Goal: Find specific fact: Find contact information

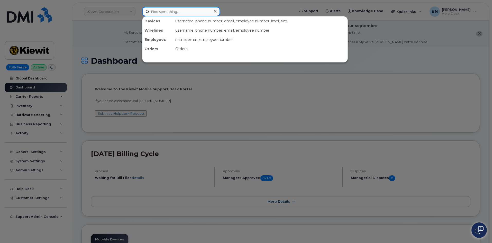
click at [163, 11] on input at bounding box center [181, 11] width 78 height 9
click at [159, 12] on input at bounding box center [181, 11] width 78 height 9
paste input "[PHONE_NUMBER]"
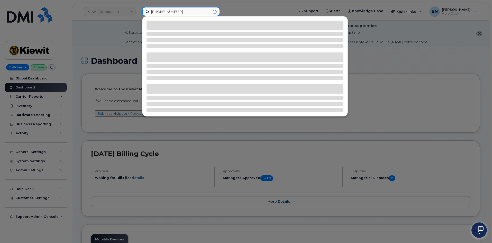
click at [161, 13] on input "[PHONE_NUMBER]" at bounding box center [181, 11] width 78 height 9
click at [153, 11] on input "(571209-7136" at bounding box center [181, 11] width 78 height 9
click at [167, 12] on input "571209-7136" at bounding box center [181, 11] width 78 height 9
type input "5712097136"
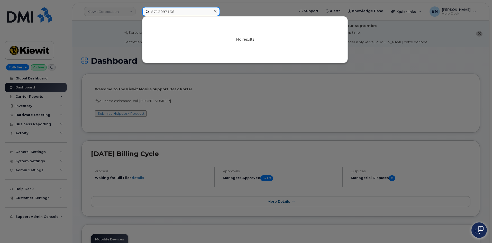
click at [182, 11] on input "5712097136" at bounding box center [181, 11] width 78 height 9
drag, startPoint x: 181, startPoint y: 12, endPoint x: 143, endPoint y: 13, distance: 38.3
click at [143, 13] on input "5712097136" at bounding box center [181, 11] width 78 height 9
click at [159, 10] on input at bounding box center [181, 11] width 78 height 9
paste input "[PHONE_NUMBER]"
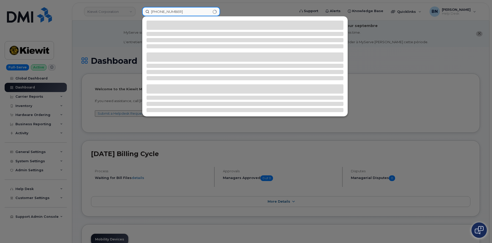
click at [161, 12] on input "[PHONE_NUMBER]" at bounding box center [181, 11] width 78 height 9
click at [153, 12] on input "(571209-7136" at bounding box center [181, 11] width 78 height 9
click at [153, 14] on input "(571209-7136" at bounding box center [181, 11] width 78 height 9
click at [167, 11] on input "571209-7136" at bounding box center [181, 11] width 78 height 9
click at [178, 12] on input "5712097136" at bounding box center [181, 11] width 78 height 9
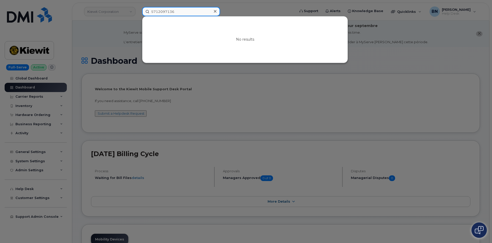
type input "5712097136"
click at [180, 12] on input "5712097136" at bounding box center [181, 11] width 78 height 9
drag, startPoint x: 181, startPoint y: 13, endPoint x: 121, endPoint y: 21, distance: 60.7
click at [138, 16] on div "5712097136 No results" at bounding box center [217, 11] width 158 height 9
paste input "[PHONE_NUMBER]"
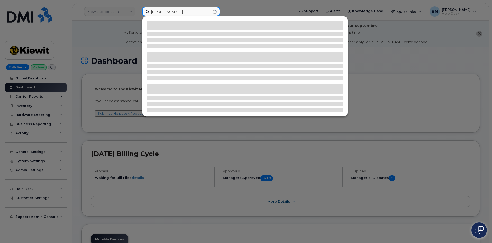
click at [160, 12] on input "[PHONE_NUMBER]" at bounding box center [181, 11] width 78 height 9
click at [166, 12] on input "506229-3267" at bounding box center [181, 11] width 78 height 9
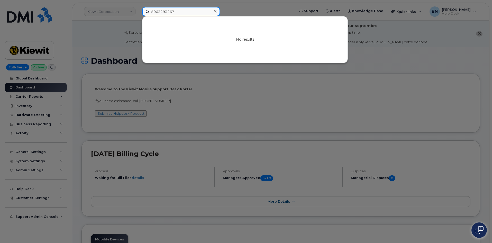
click at [175, 12] on input "5062293267" at bounding box center [181, 11] width 78 height 9
drag, startPoint x: 178, startPoint y: 11, endPoint x: 145, endPoint y: 11, distance: 33.4
click at [145, 11] on input "5062293267" at bounding box center [181, 11] width 78 height 9
type input "5062293267"
click at [177, 11] on input "5062293267" at bounding box center [181, 11] width 78 height 9
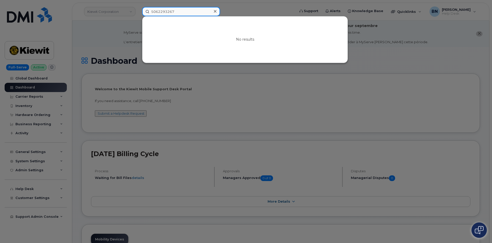
drag, startPoint x: 178, startPoint y: 12, endPoint x: 147, endPoint y: 12, distance: 30.3
click at [148, 12] on input "5062293267" at bounding box center [181, 11] width 78 height 9
click at [172, 119] on div at bounding box center [246, 121] width 492 height 243
